Goal: Transaction & Acquisition: Obtain resource

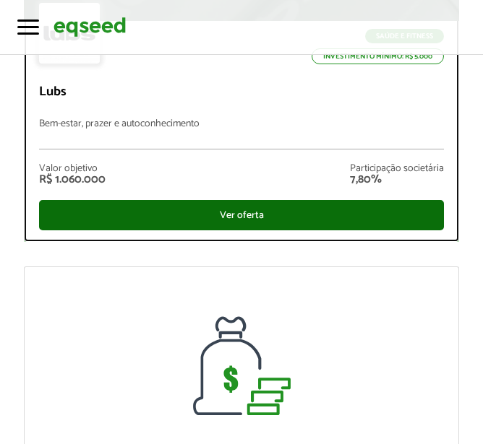
click at [329, 211] on div "Ver oferta" at bounding box center [241, 215] width 405 height 30
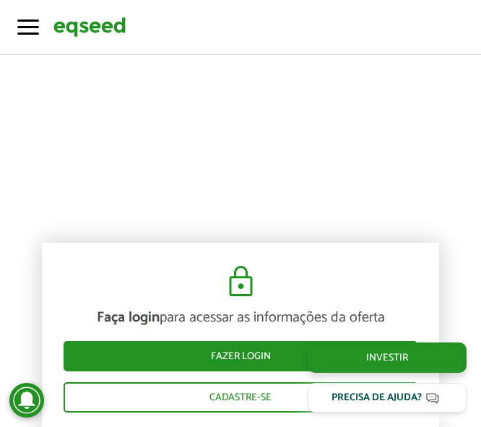
scroll to position [1156, 0]
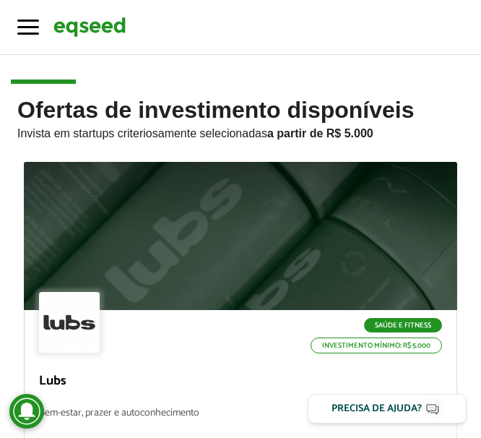
click at [46, 22] on div "Cadastre-se Toggle navigation Toggle navigation Início Investir Como funciona C…" at bounding box center [240, 26] width 481 height 25
